Goal: Information Seeking & Learning: Learn about a topic

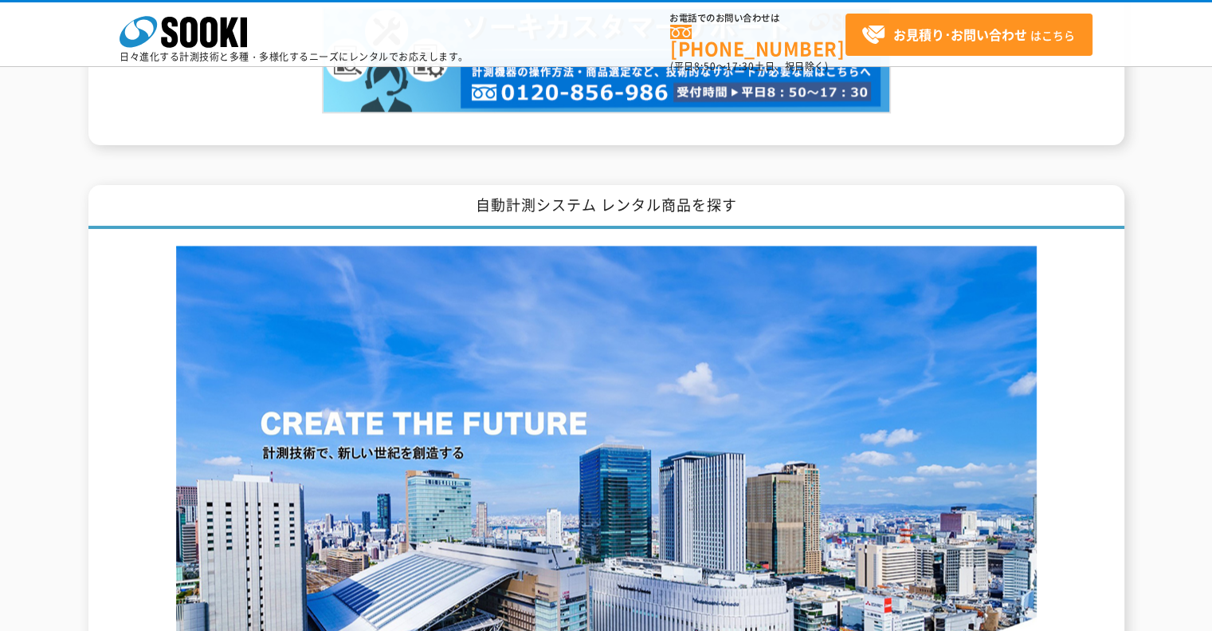
scroll to position [1754, 0]
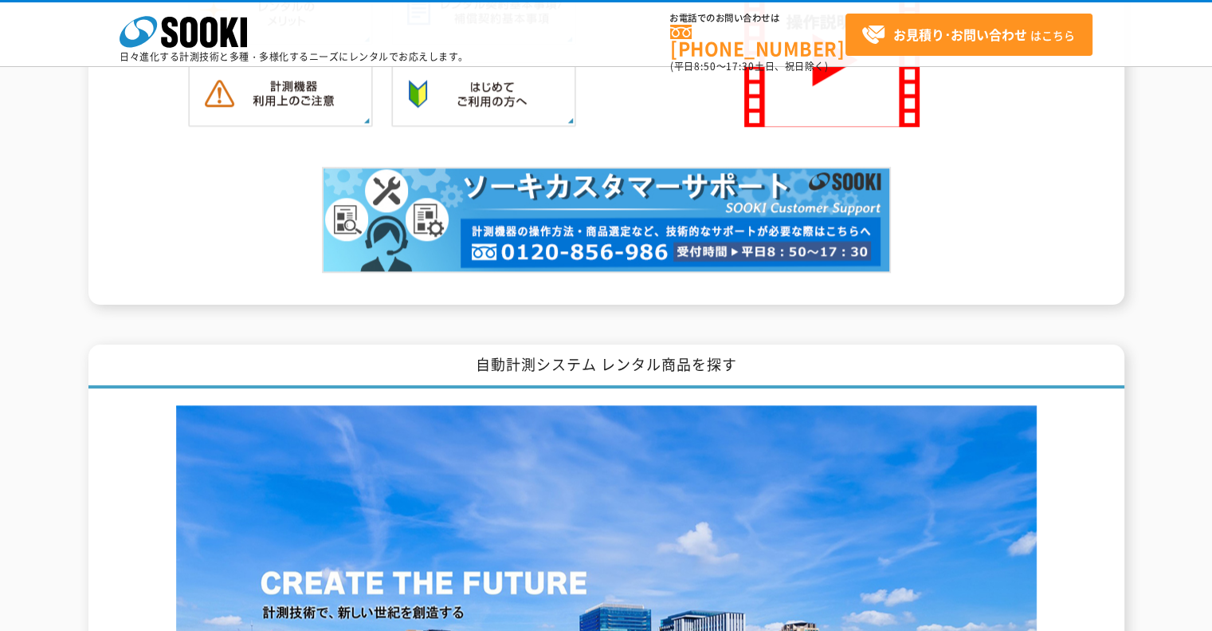
click at [513, 467] on img at bounding box center [606, 633] width 861 height 457
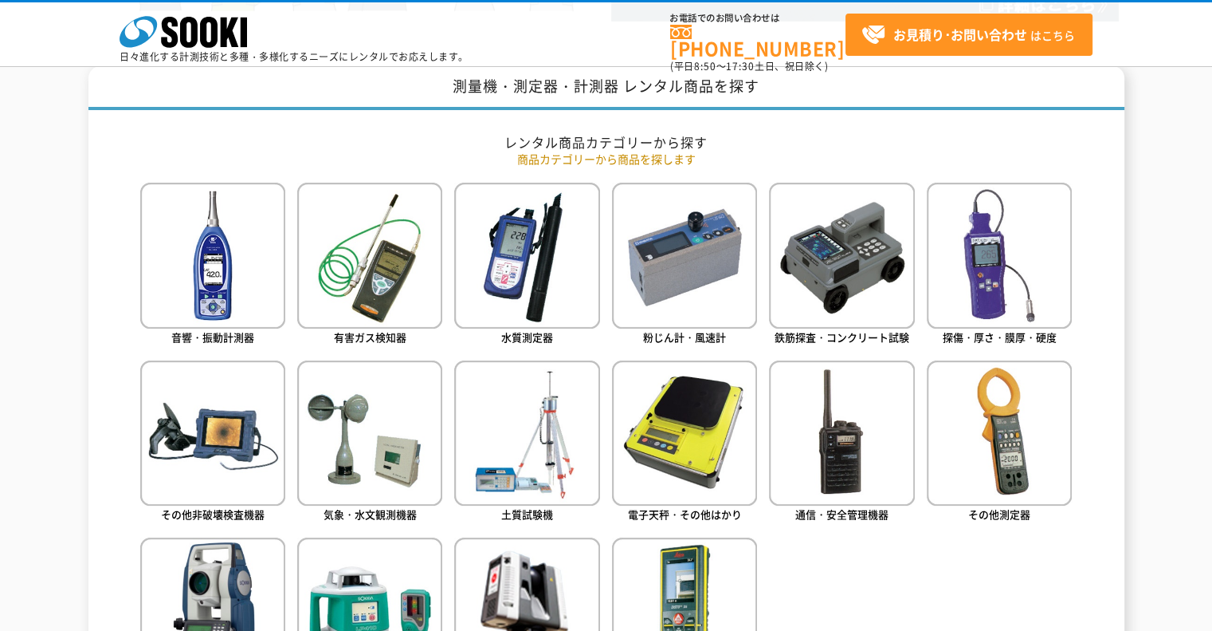
scroll to position [957, 0]
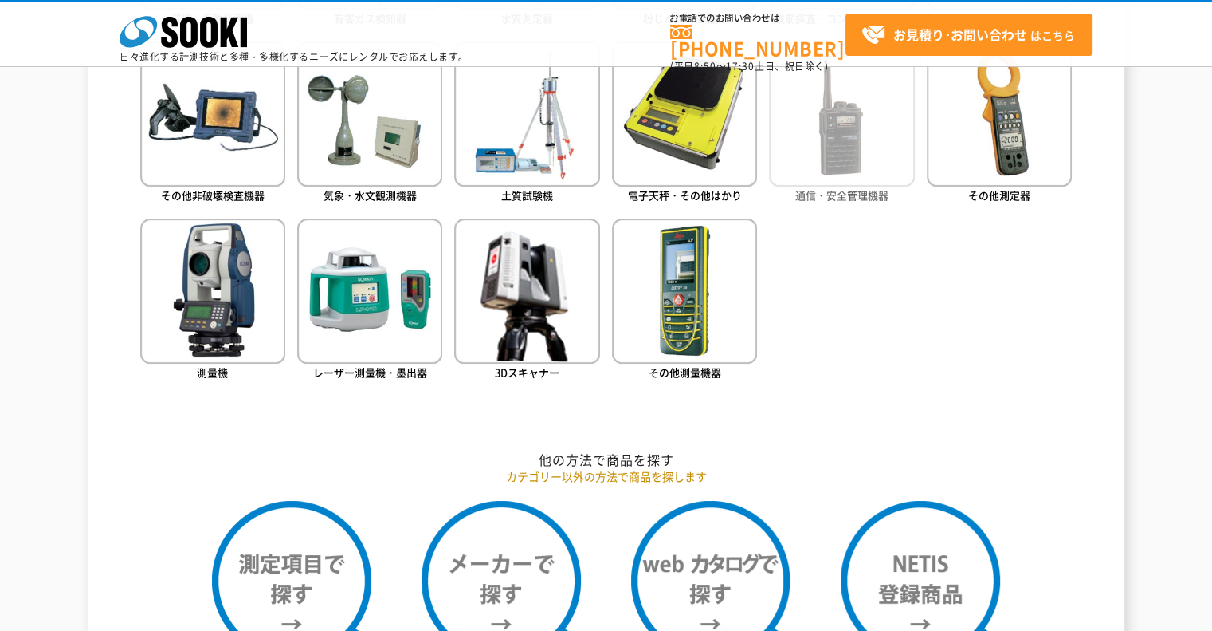
click at [848, 134] on img at bounding box center [841, 113] width 145 height 145
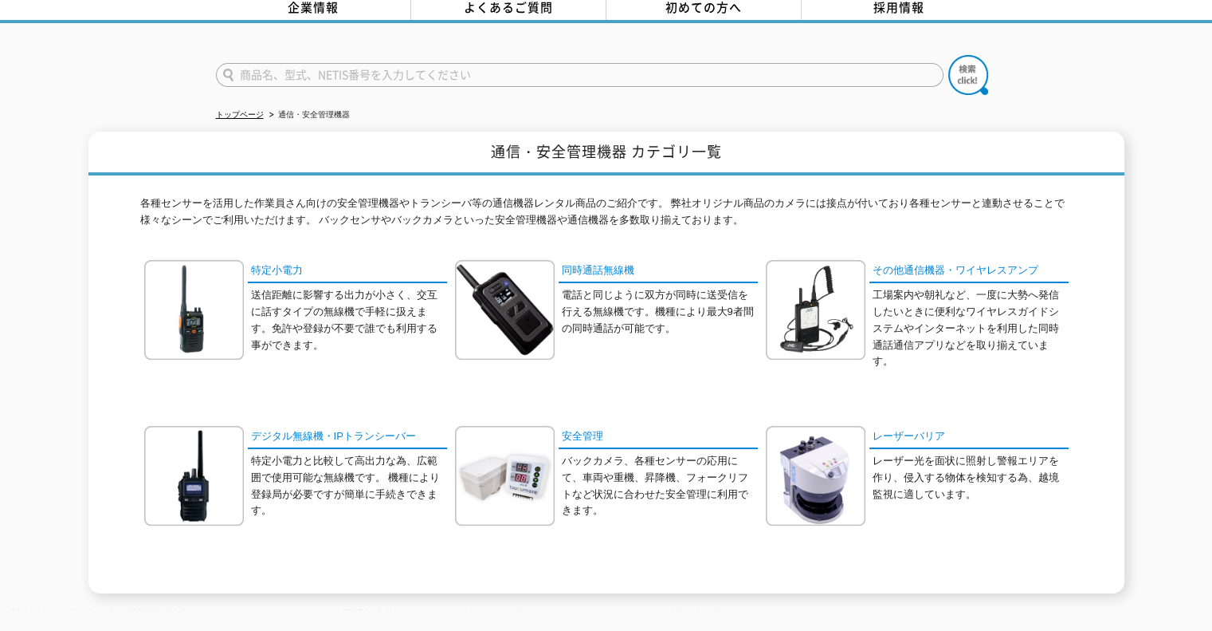
scroll to position [239, 0]
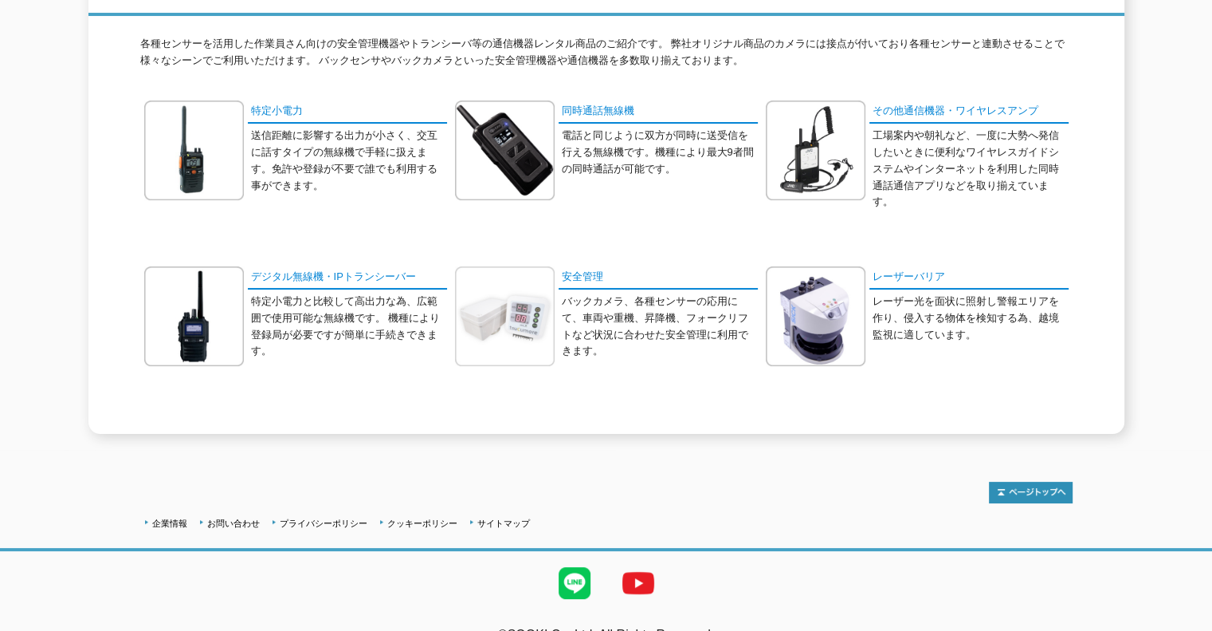
click at [489, 296] on img at bounding box center [505, 316] width 100 height 100
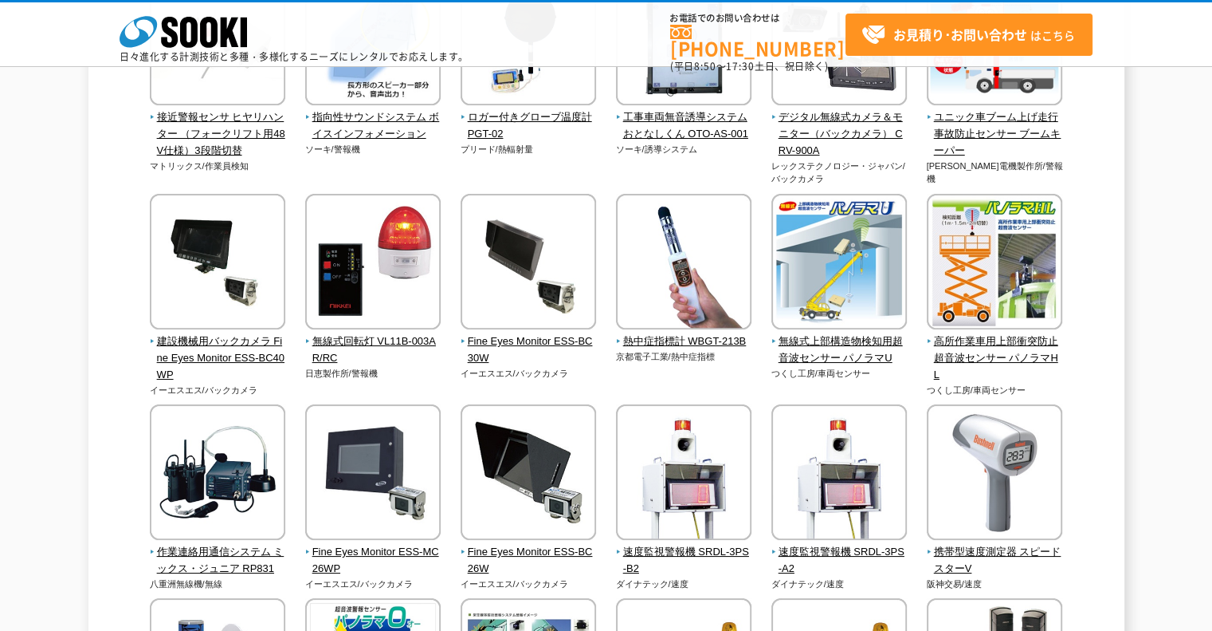
scroll to position [2551, 0]
